Goal: Information Seeking & Learning: Learn about a topic

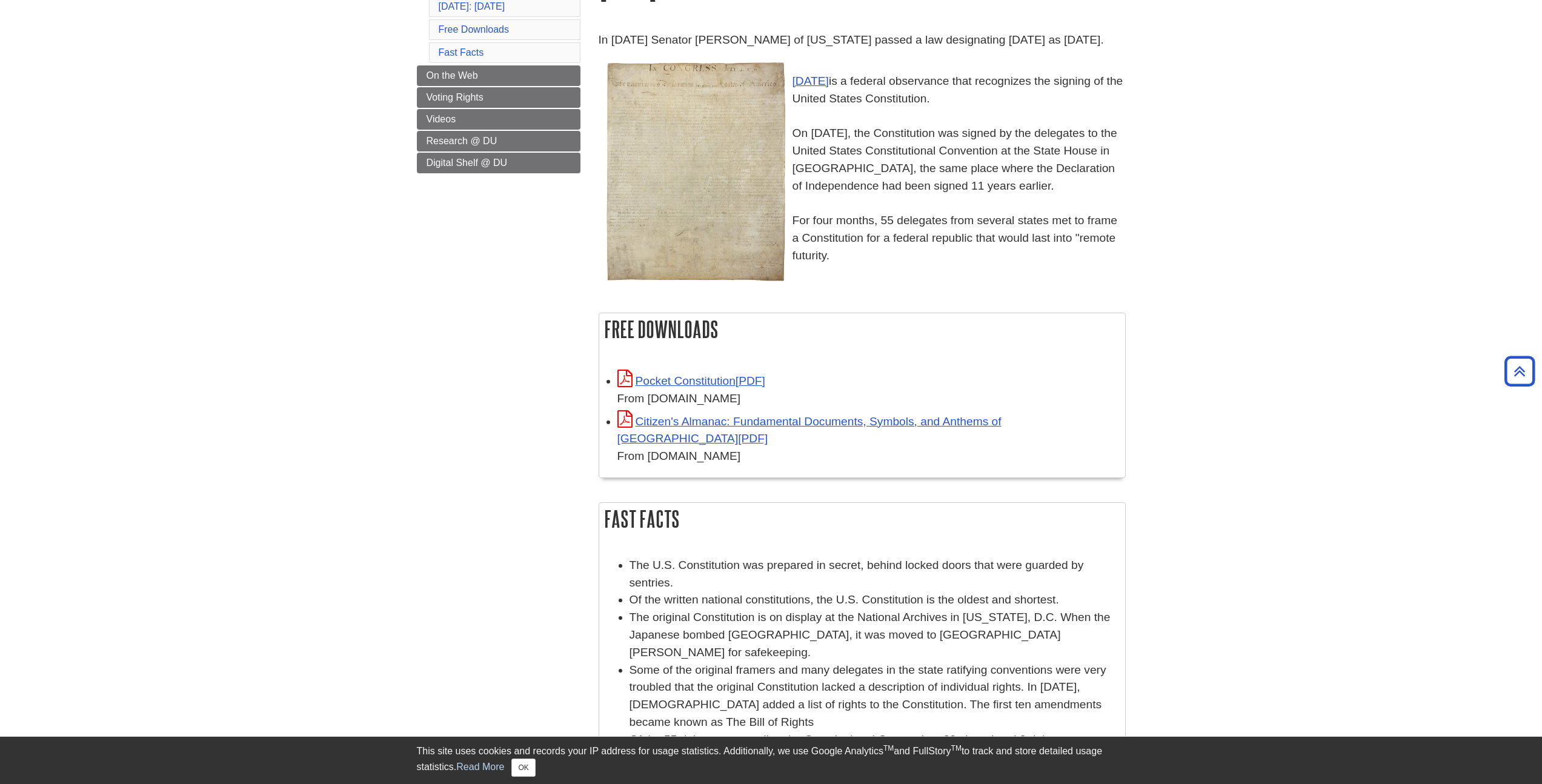
scroll to position [78, 0]
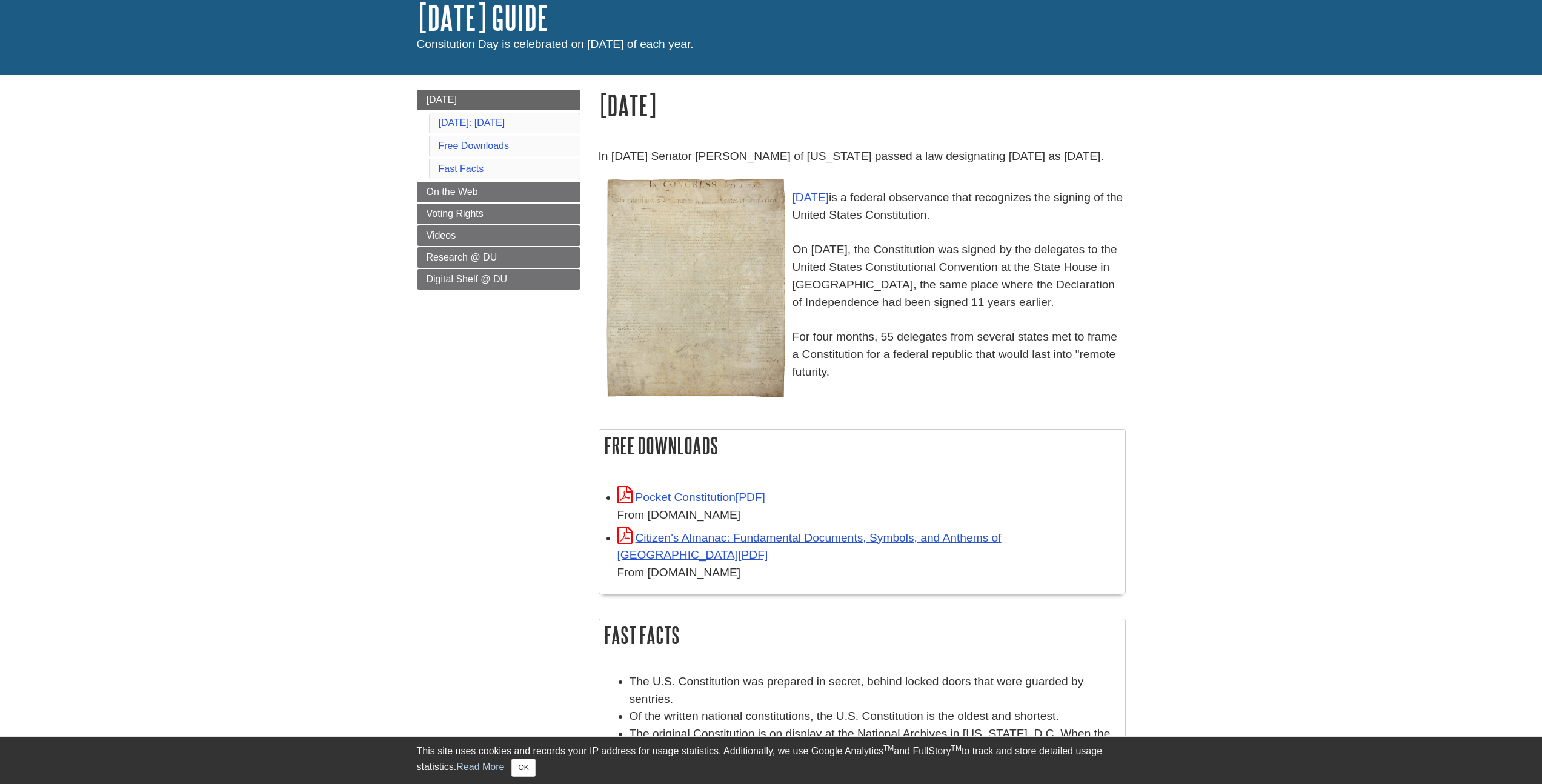
click at [577, 527] on div "Menu [DATE] [DATE]: [DATE] Free Downloads Fast Facts On the Web Voting Rights V…" at bounding box center [771, 606] width 727 height 1065
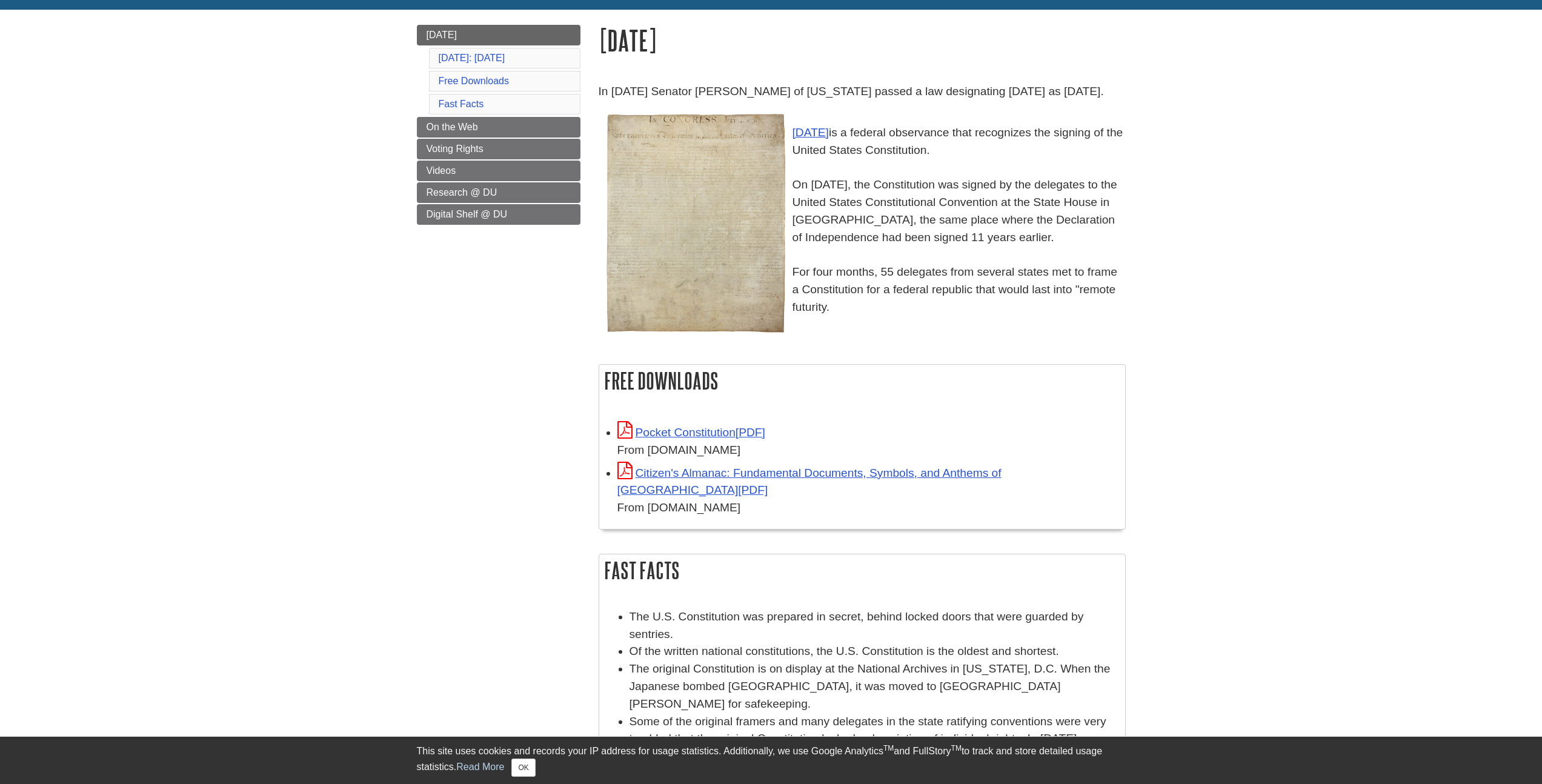
scroll to position [144, 0]
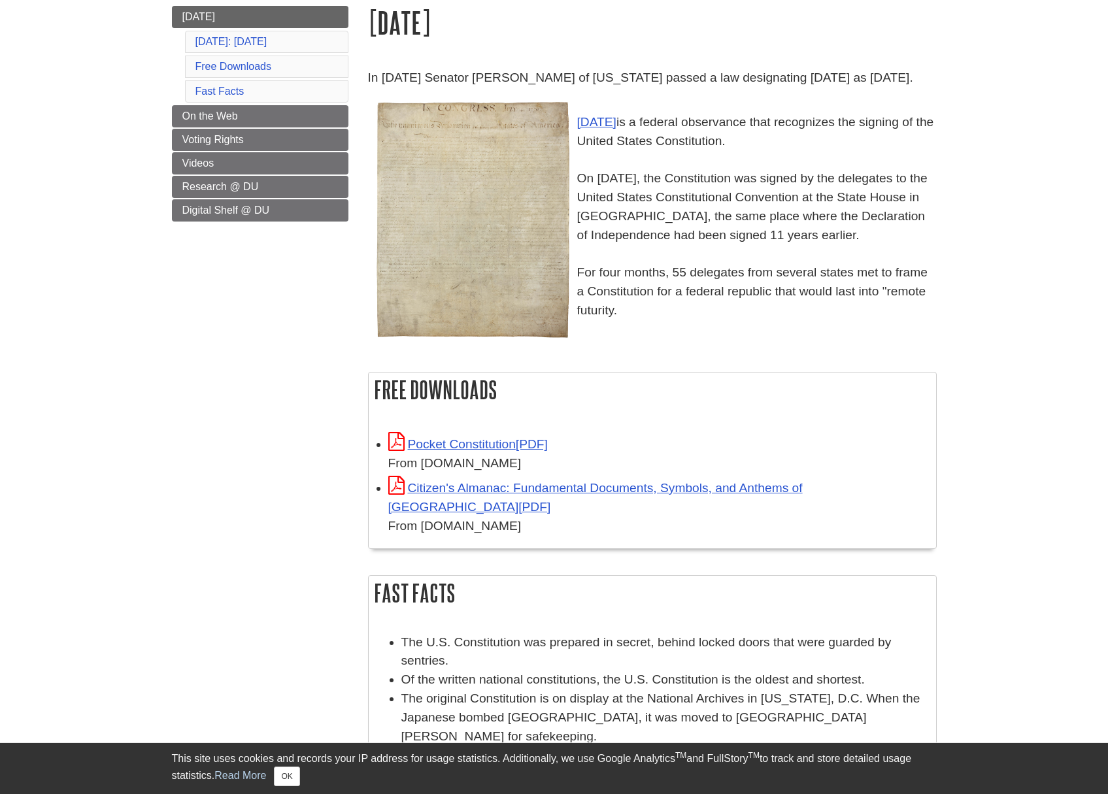
scroll to position [179, 0]
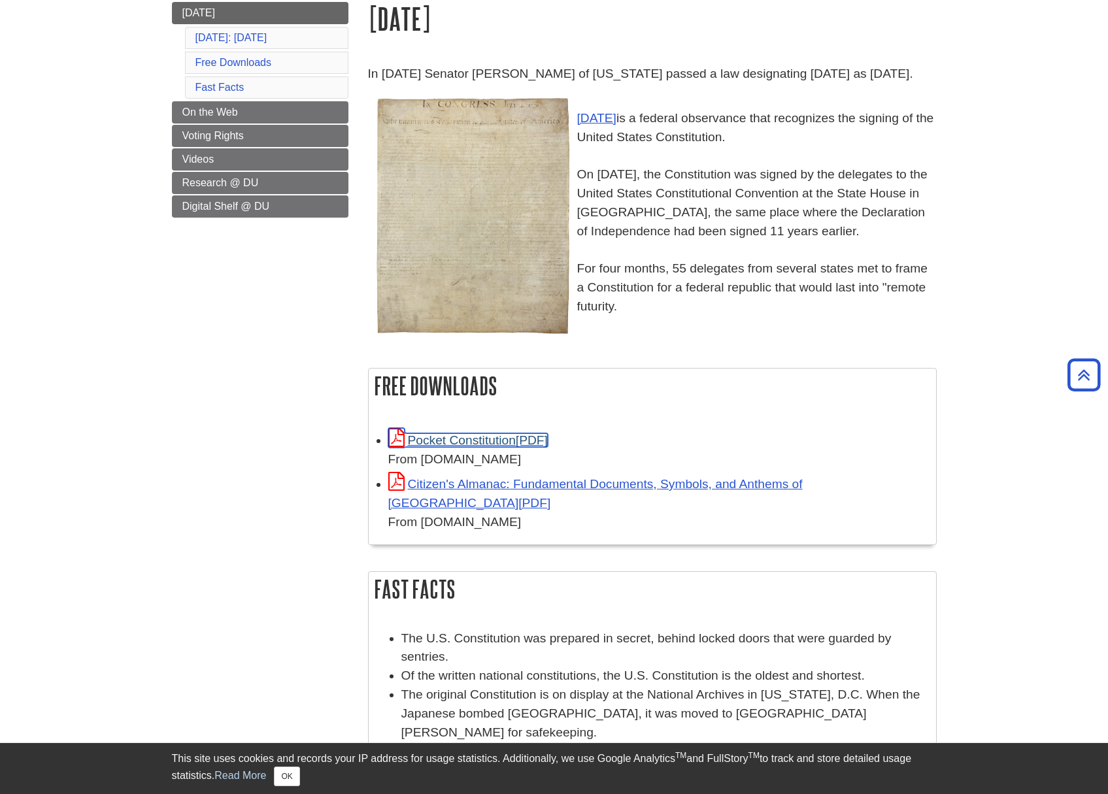
click at [462, 447] on link "Pocket Constitution" at bounding box center [467, 440] width 159 height 14
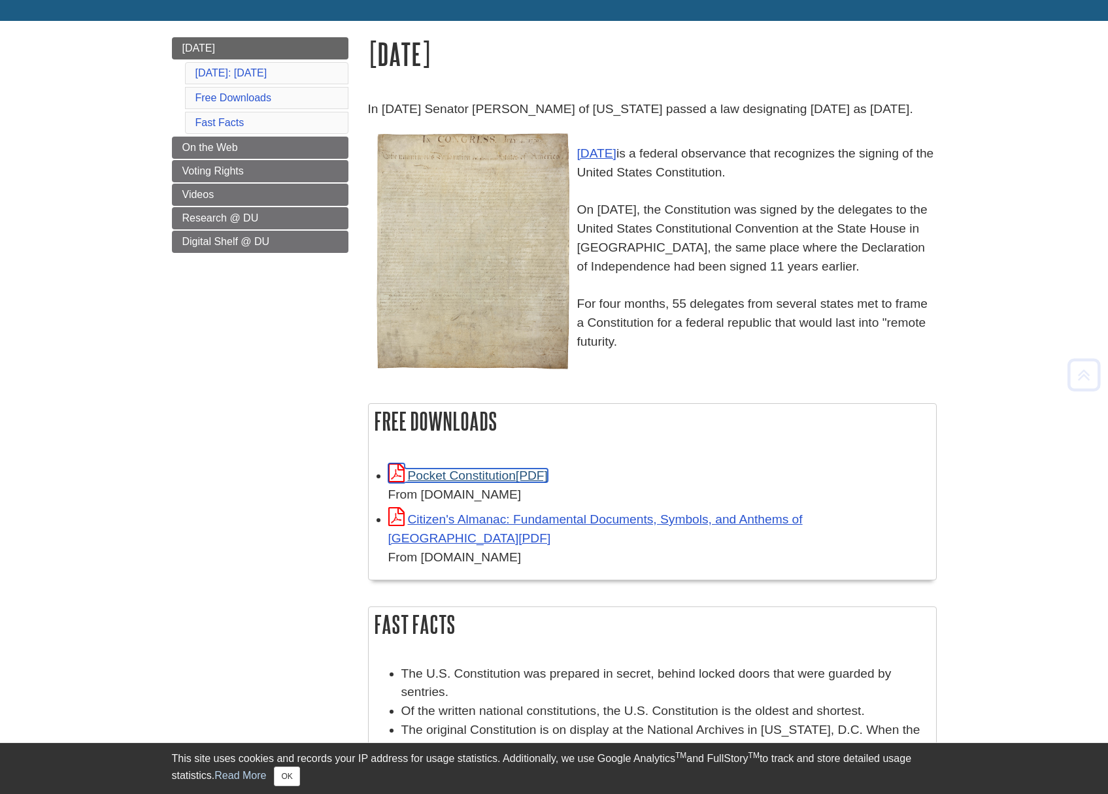
scroll to position [147, 0]
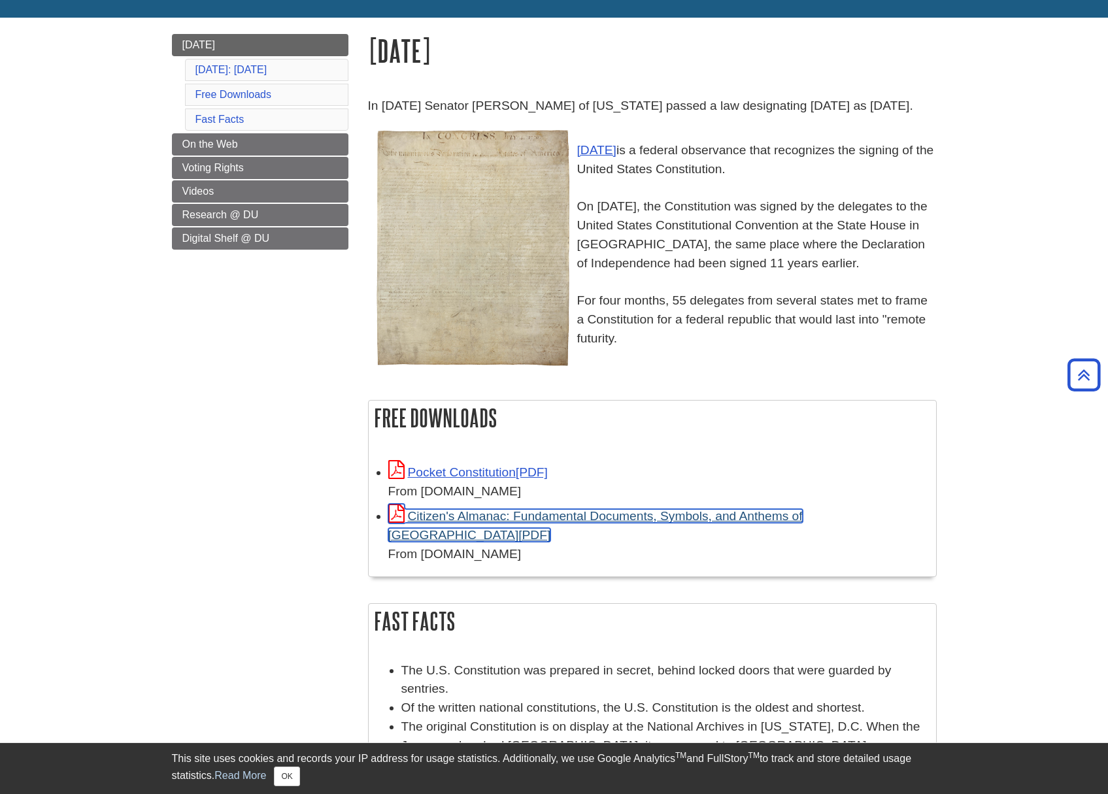
click at [716, 539] on link "Citizen's Almanac: Fundamental Documents, Symbols, and Anthems of [GEOGRAPHIC_D…" at bounding box center [595, 525] width 414 height 33
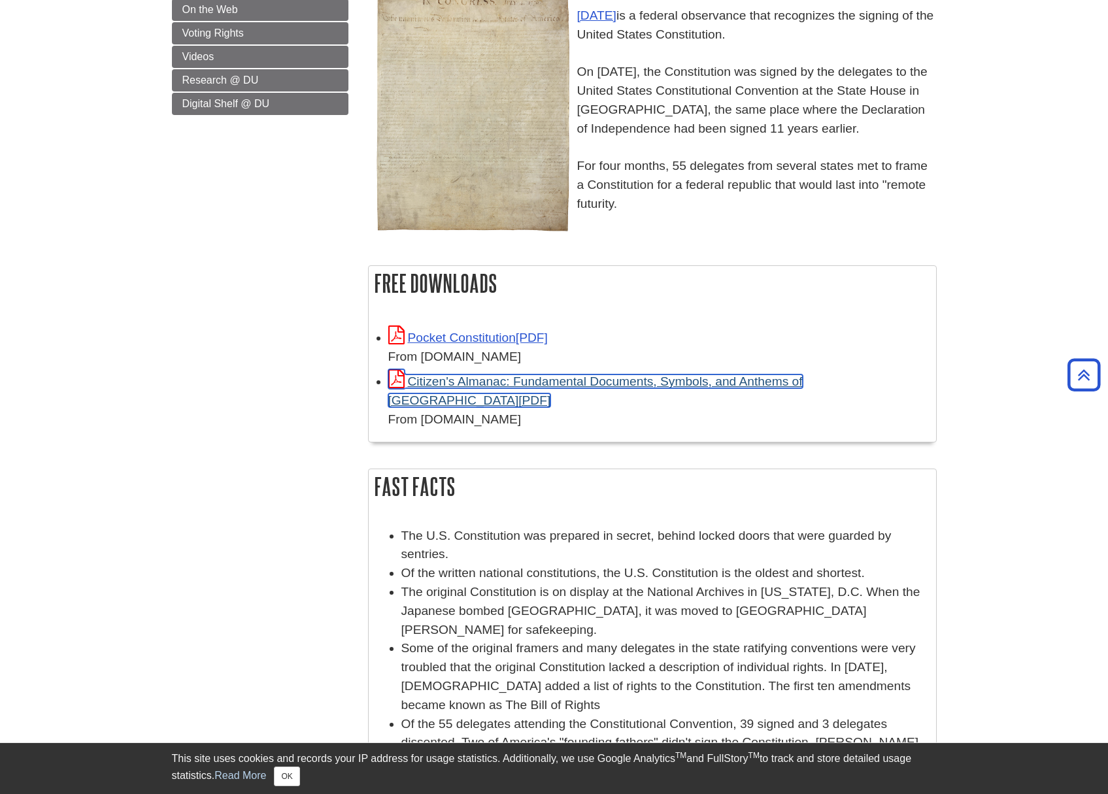
scroll to position [277, 0]
